Goal: Find specific page/section: Find specific page/section

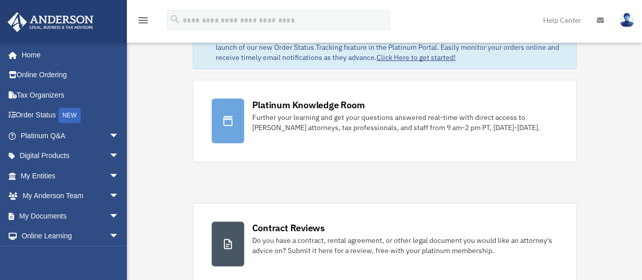
scroll to position [64, 0]
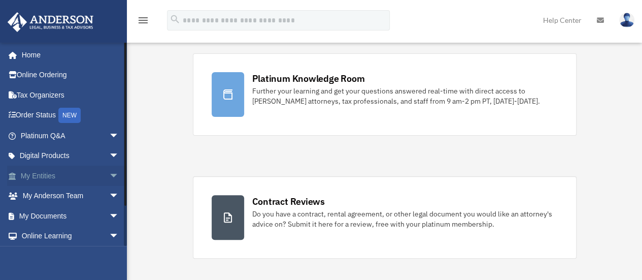
click at [109, 177] on span "arrow_drop_down" at bounding box center [119, 175] width 20 height 21
click at [109, 174] on span "arrow_drop_up" at bounding box center [119, 175] width 20 height 21
click at [109, 193] on span "arrow_drop_down" at bounding box center [119, 196] width 20 height 21
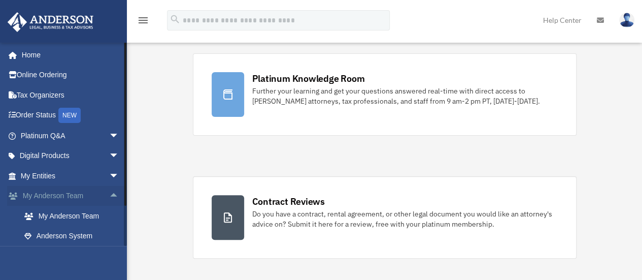
click at [109, 193] on span "arrow_drop_up" at bounding box center [119, 196] width 20 height 21
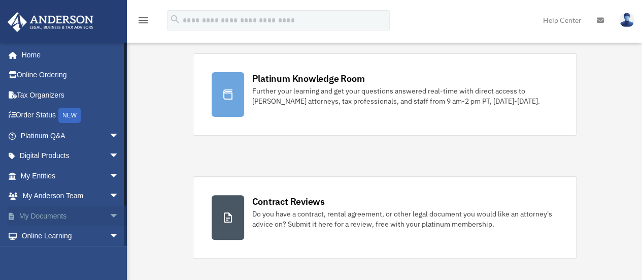
click at [109, 211] on span "arrow_drop_down" at bounding box center [119, 216] width 20 height 21
click at [40, 235] on link "Box" at bounding box center [74, 236] width 120 height 20
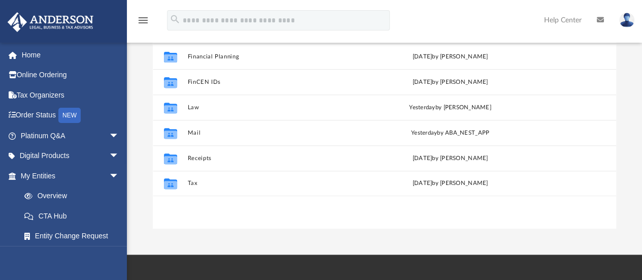
scroll to position [160, 0]
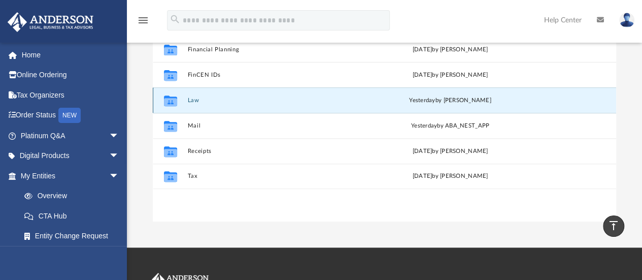
click at [189, 99] on button "Law" at bounding box center [273, 100] width 172 height 7
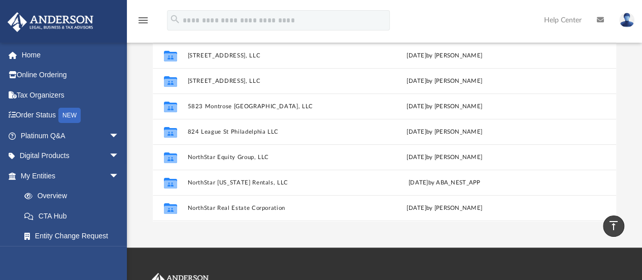
scroll to position [16, 0]
